Goal: Information Seeking & Learning: Learn about a topic

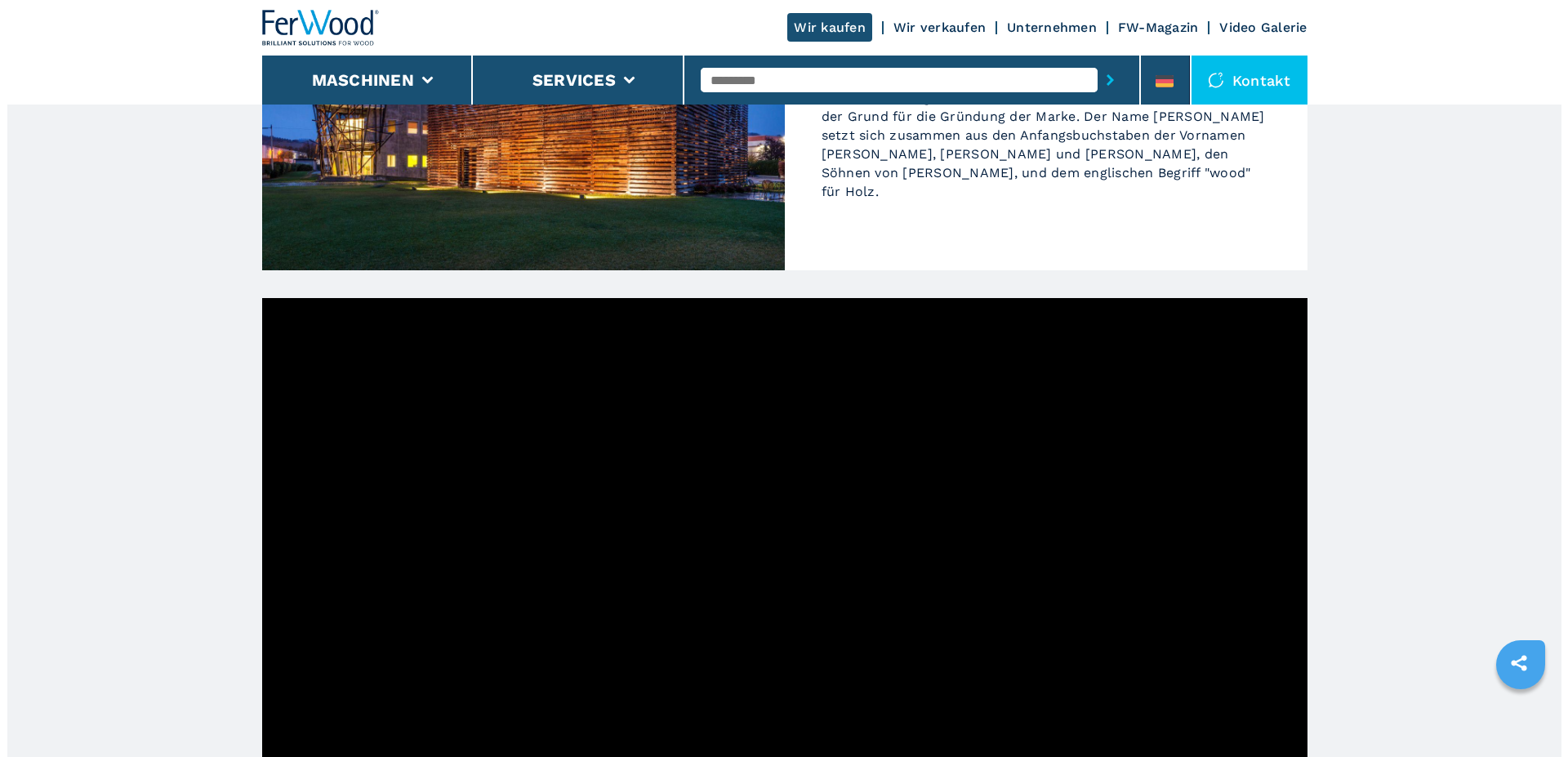
scroll to position [73, 0]
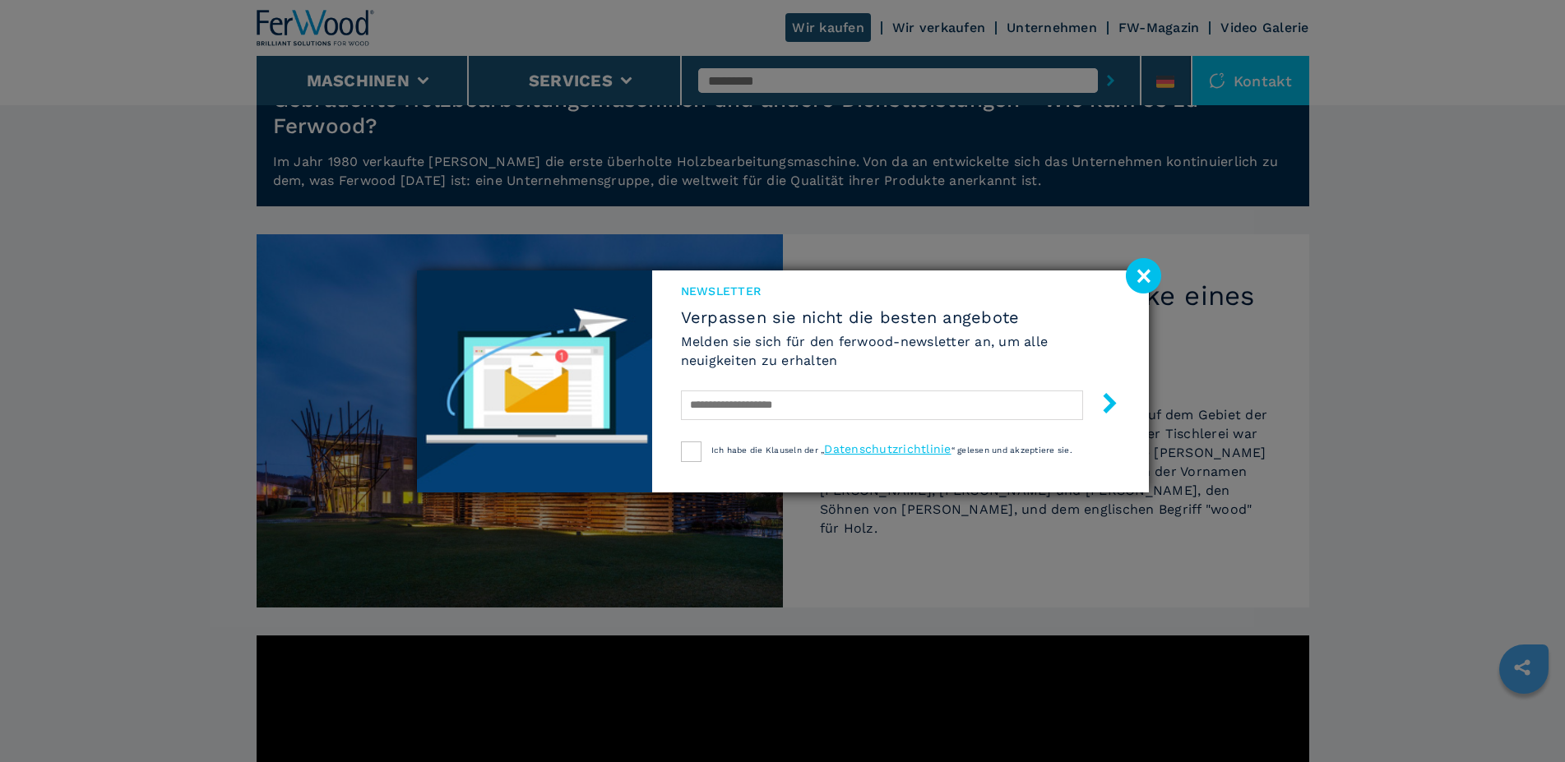
click at [396, 82] on div "Newsletter Verpassen sie nicht die besten angebote Melden sie sich für den ferw…" at bounding box center [782, 381] width 1565 height 762
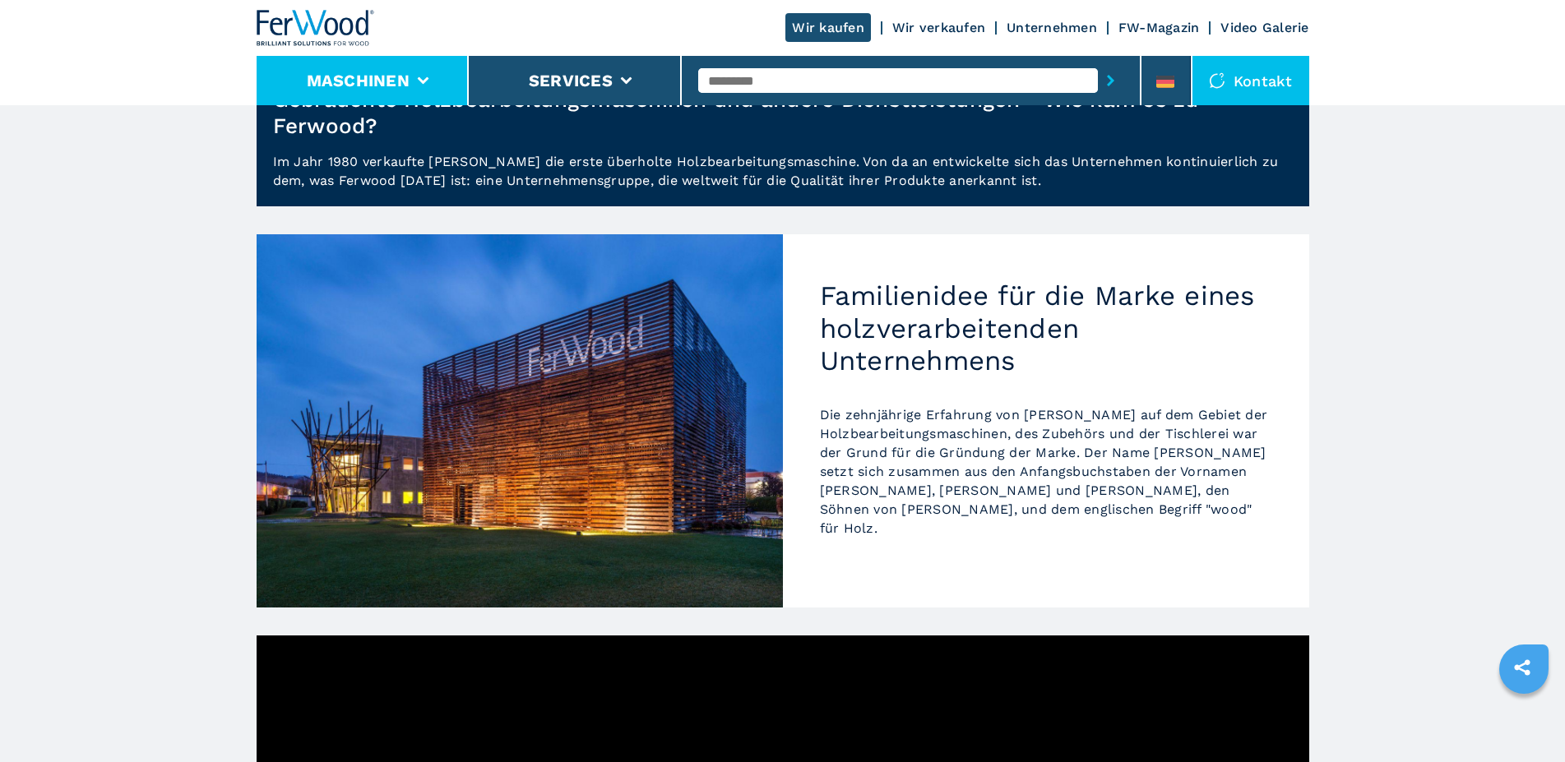
click at [424, 81] on icon at bounding box center [423, 80] width 12 height 7
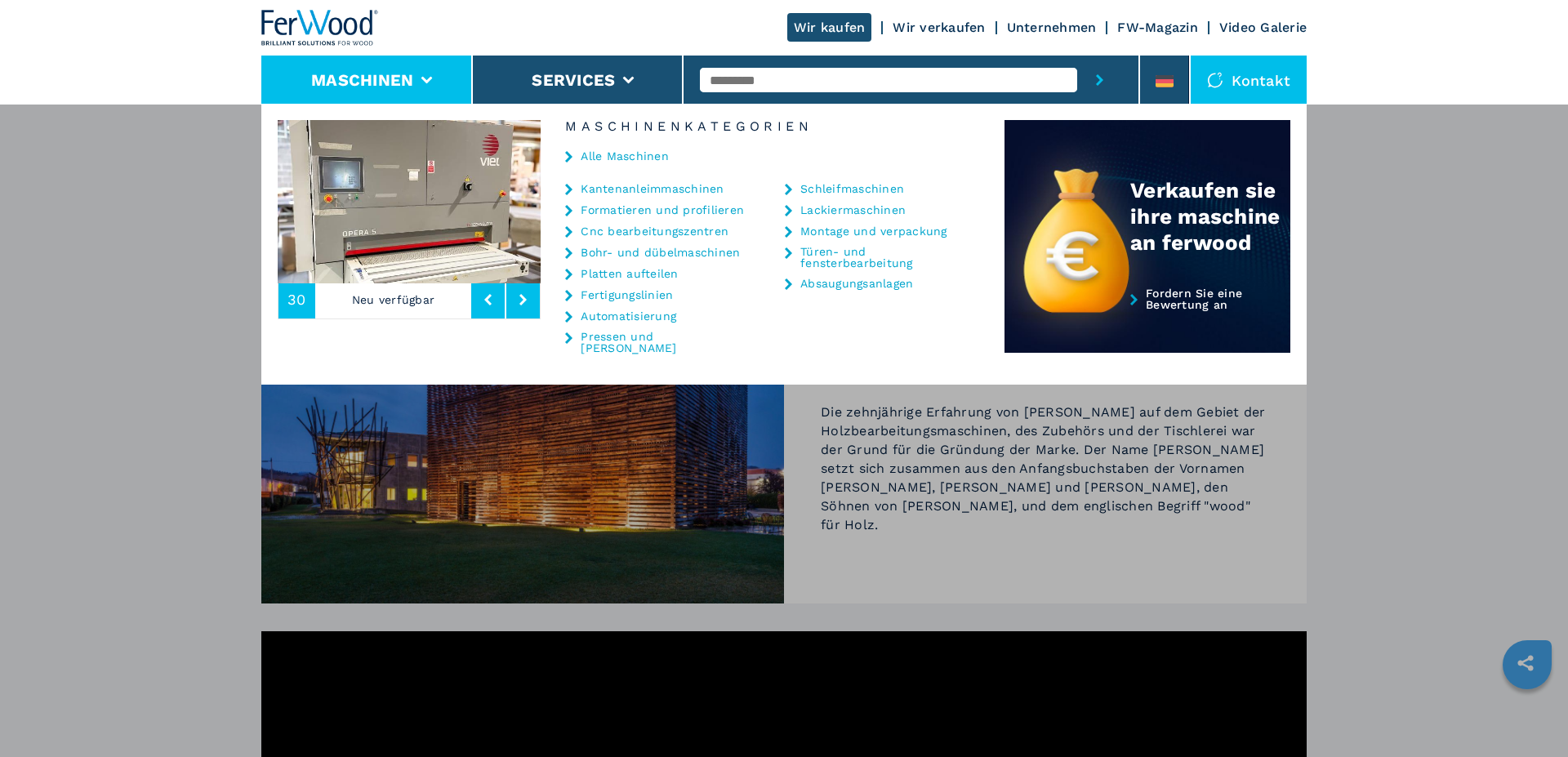
click at [656, 275] on link "Platten aufteilen" at bounding box center [630, 274] width 97 height 12
click at [600, 272] on link "Platten aufteilen" at bounding box center [630, 274] width 97 height 12
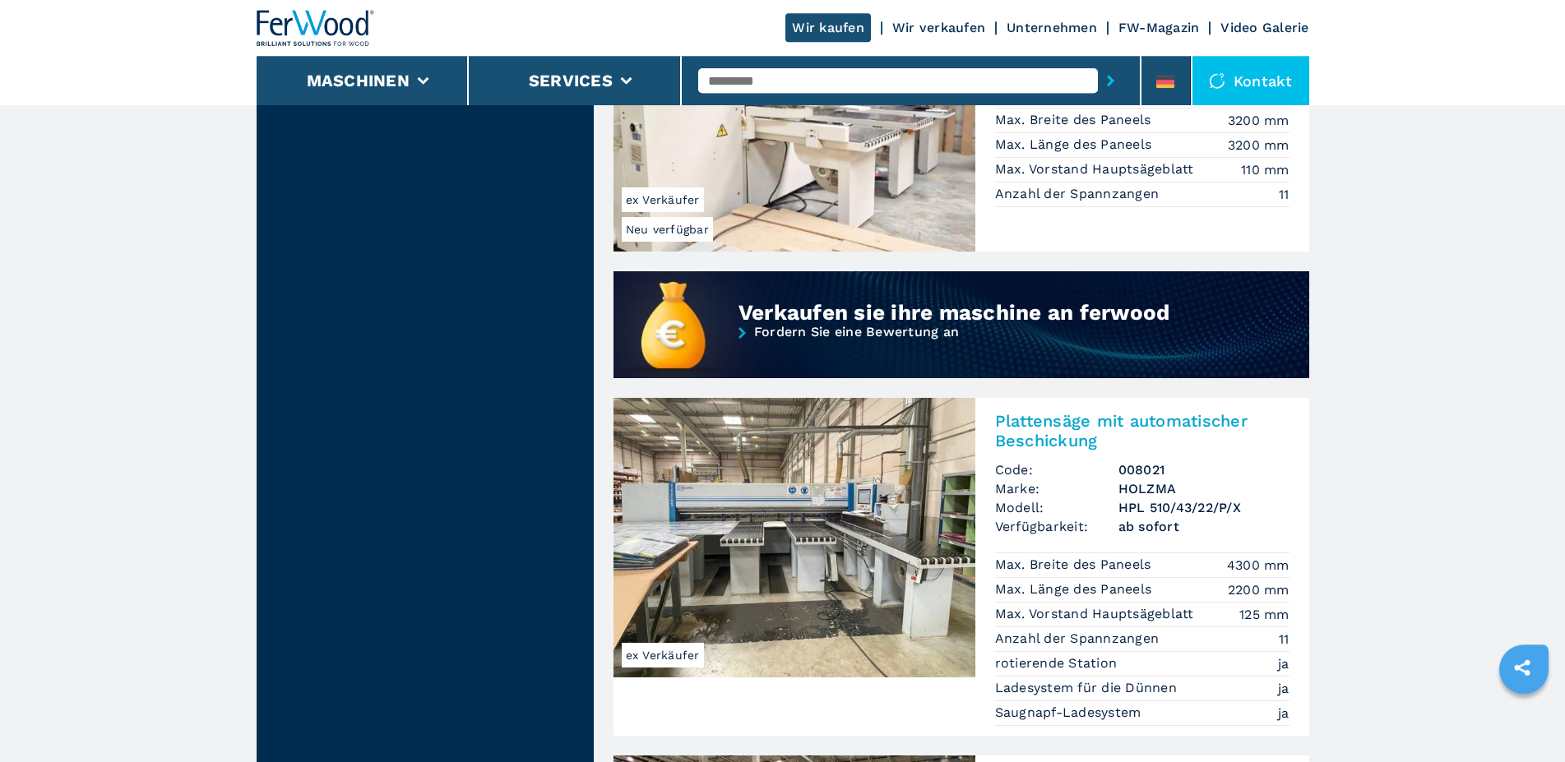
scroll to position [1258, 0]
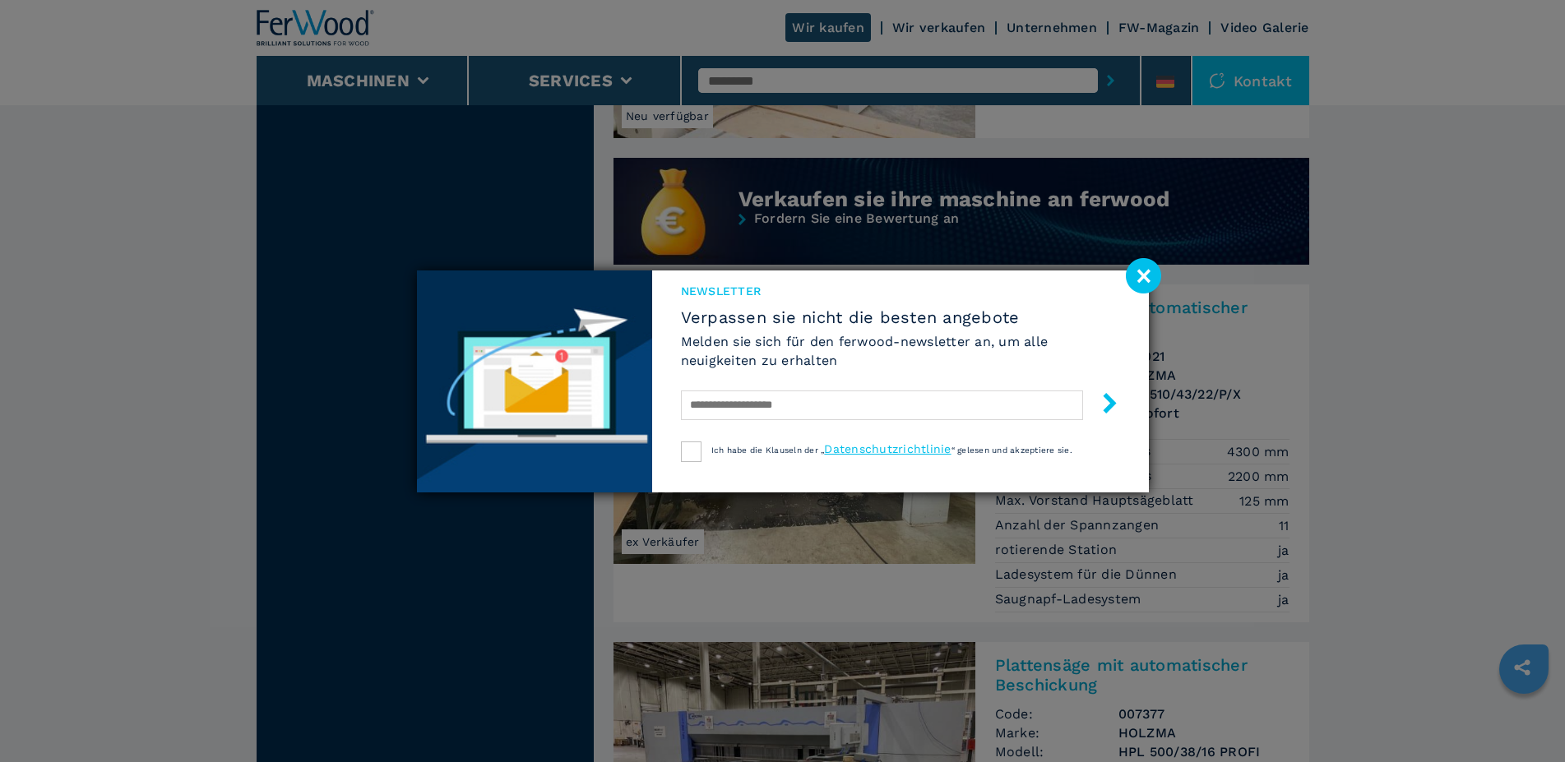
click at [1137, 274] on image at bounding box center [1143, 275] width 35 height 35
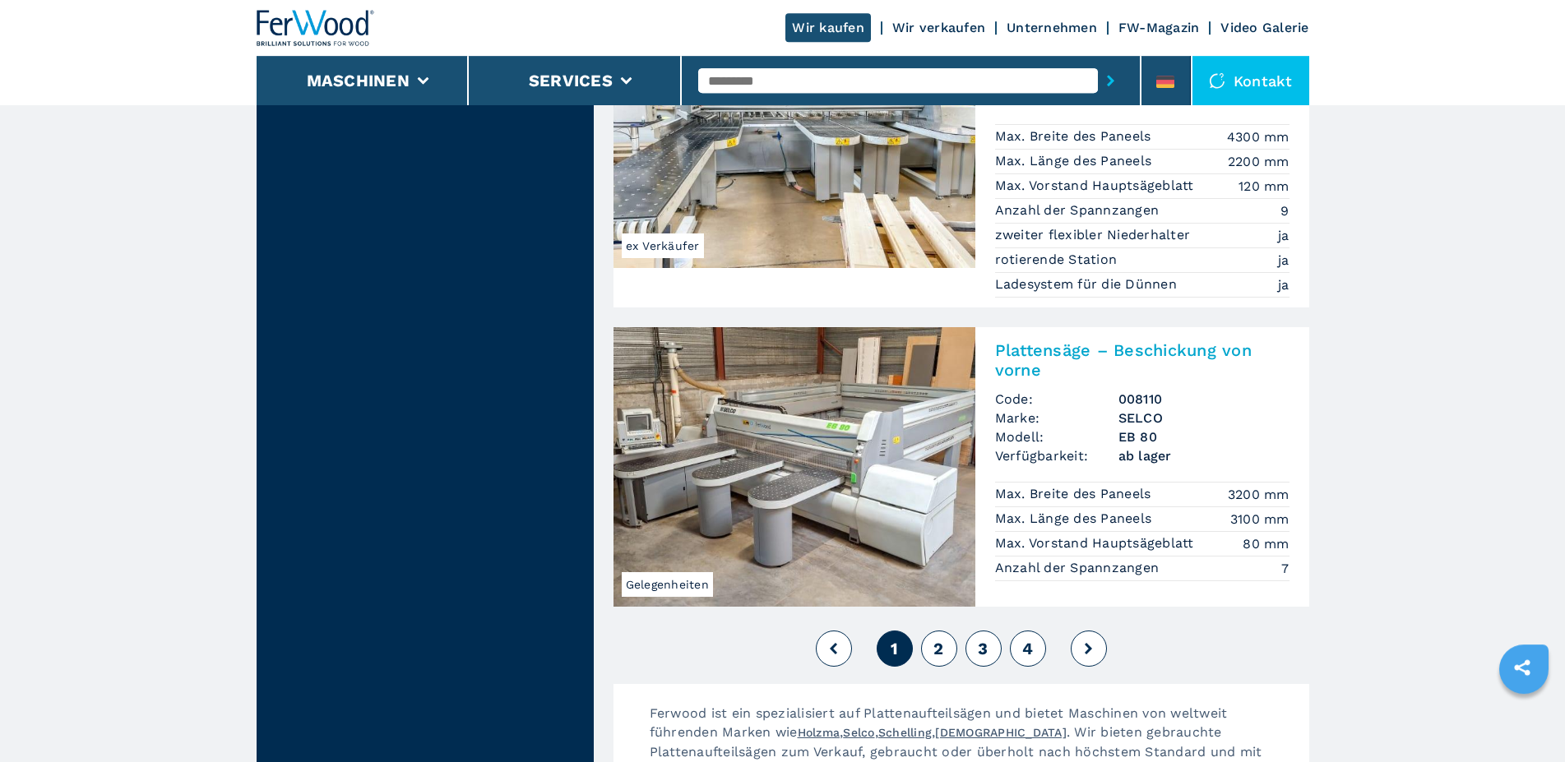
scroll to position [3606, 0]
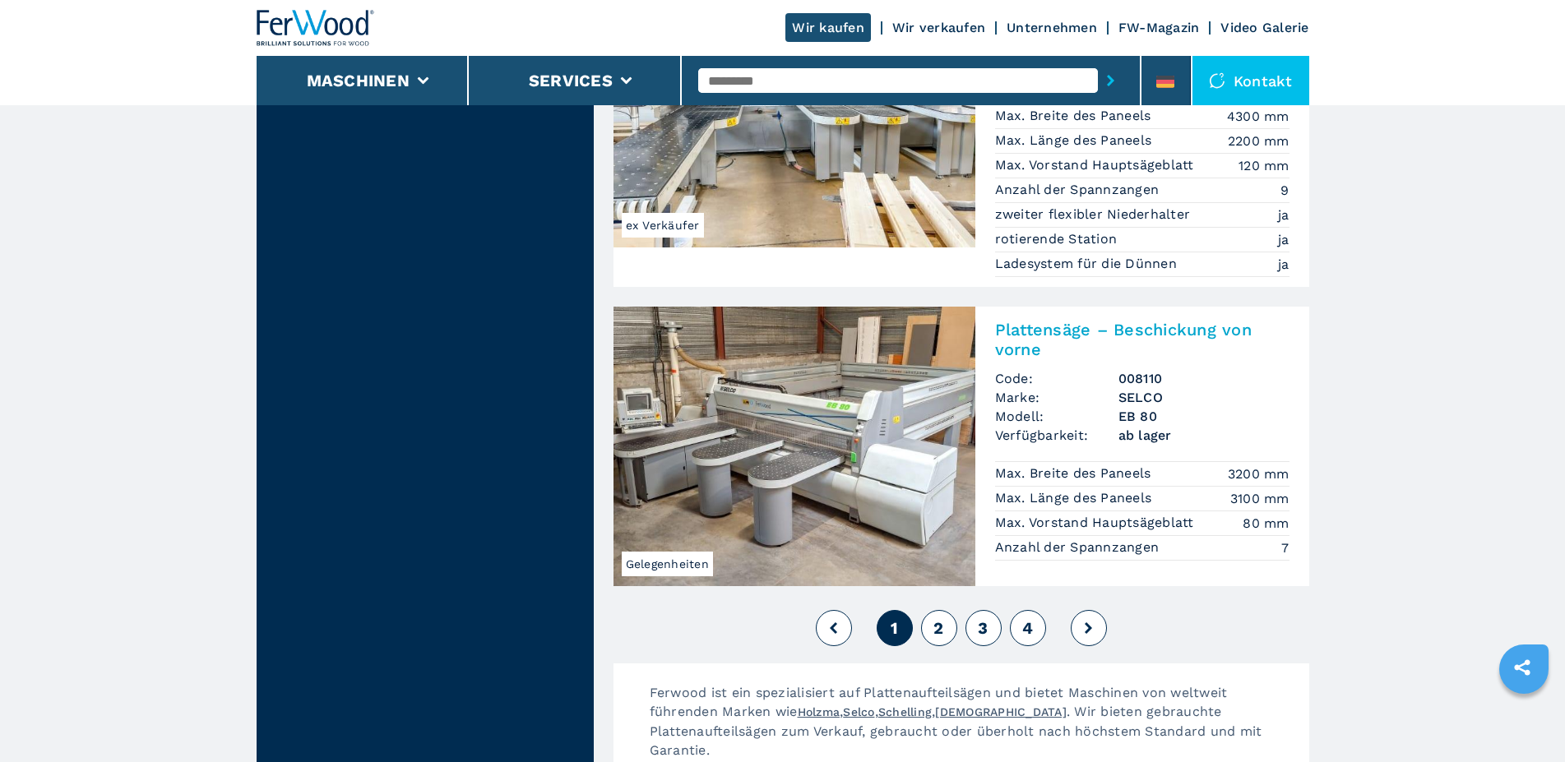
click at [938, 618] on span "2" at bounding box center [938, 628] width 10 height 20
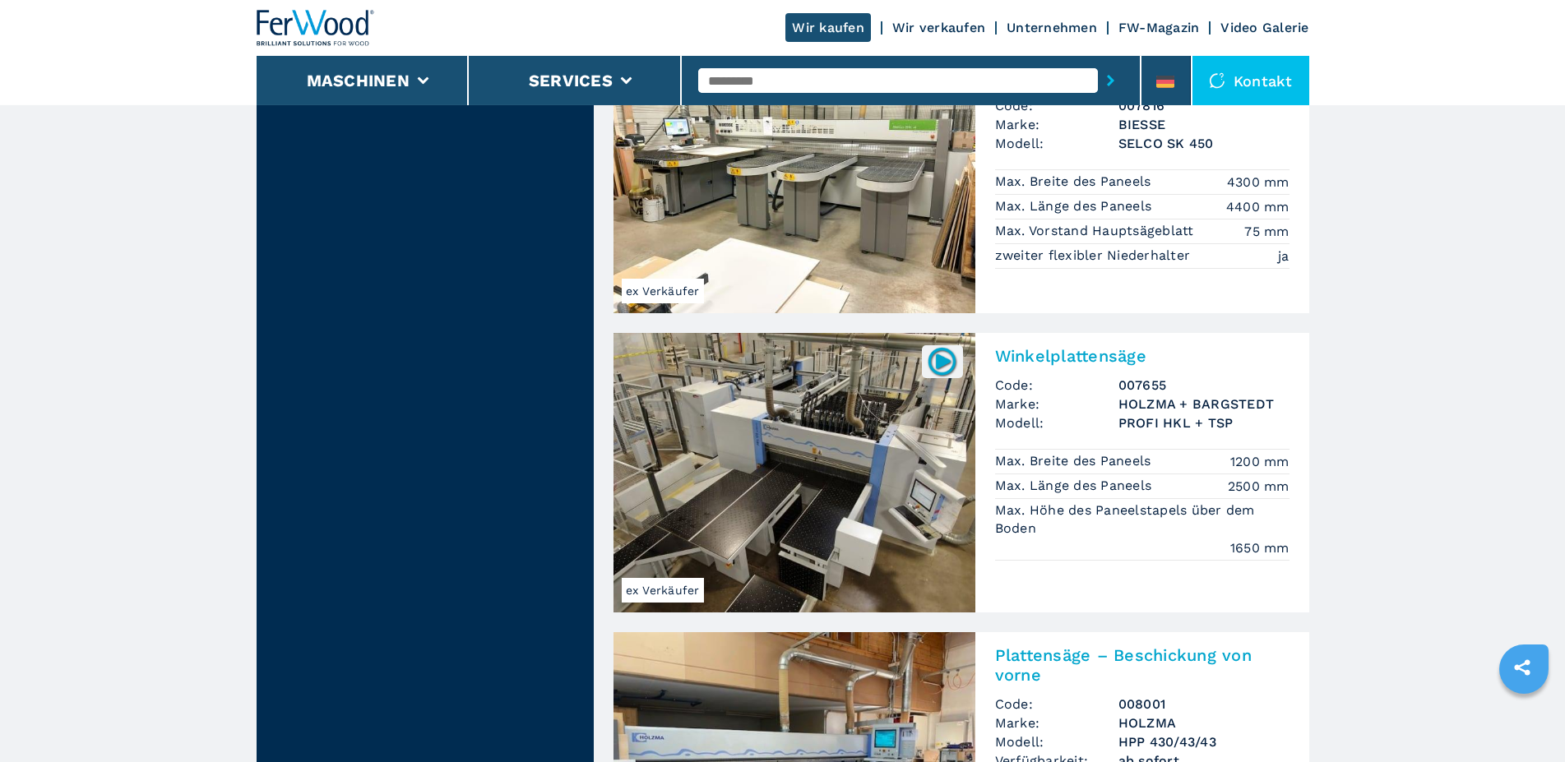
scroll to position [1510, 0]
click at [945, 361] on img at bounding box center [942, 361] width 32 height 32
